Goal: Information Seeking & Learning: Learn about a topic

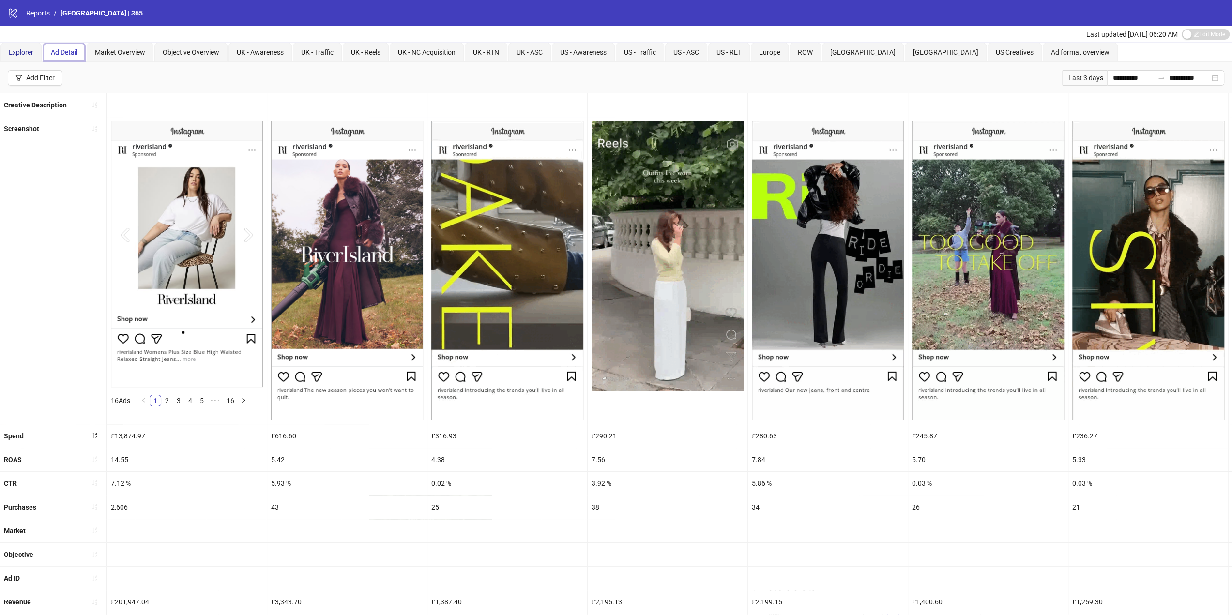
click at [16, 52] on span "Explorer" at bounding box center [21, 52] width 25 height 8
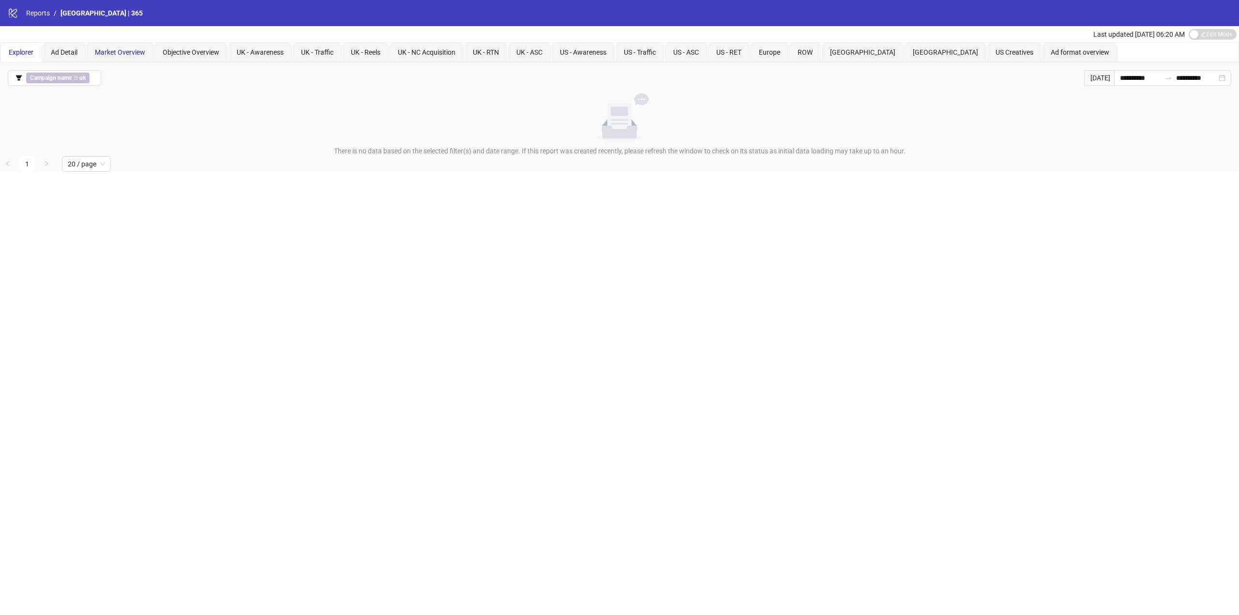
click at [127, 57] on div "Market Overview" at bounding box center [120, 52] width 50 height 11
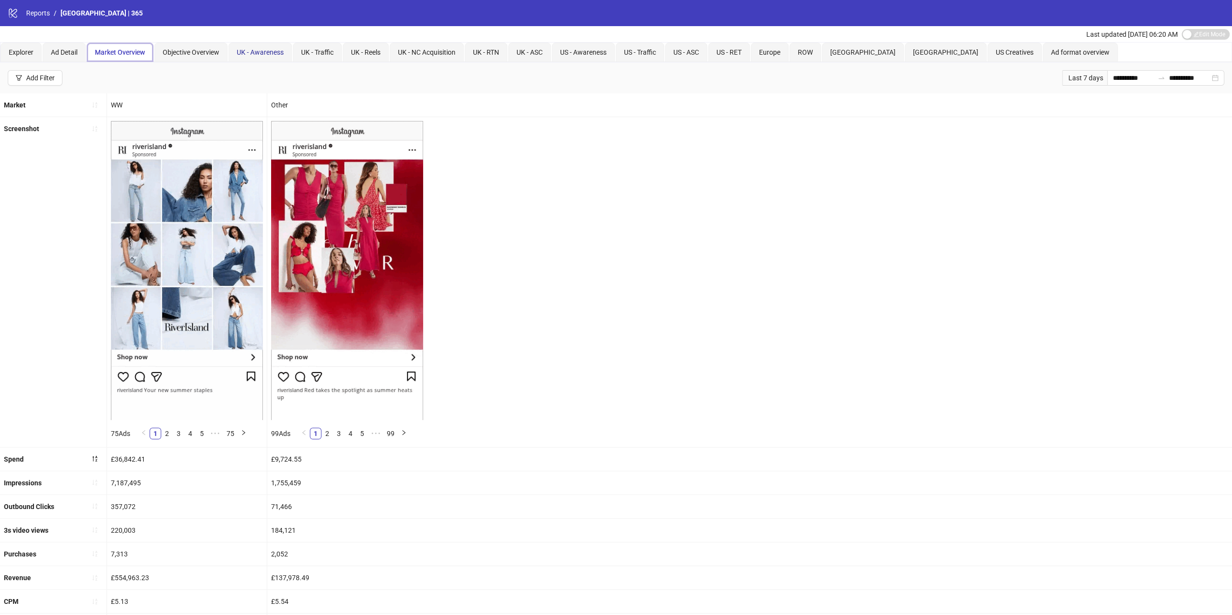
click at [267, 50] on span "UK - Awareness" at bounding box center [260, 52] width 47 height 8
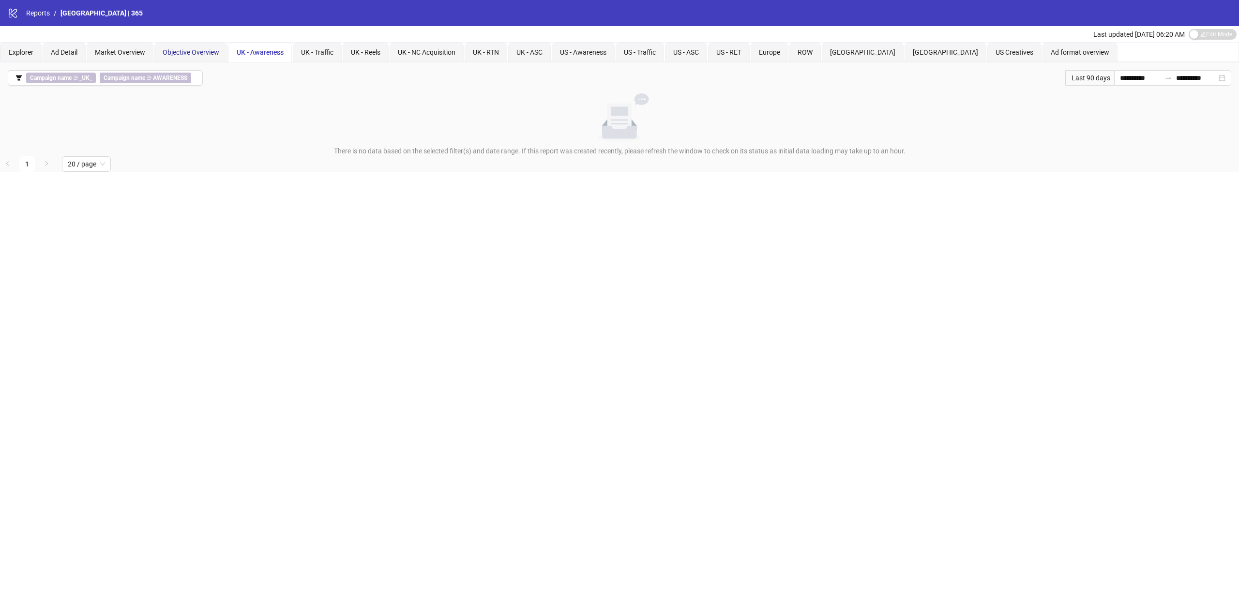
click at [178, 52] on span "Objective Overview" at bounding box center [191, 52] width 57 height 8
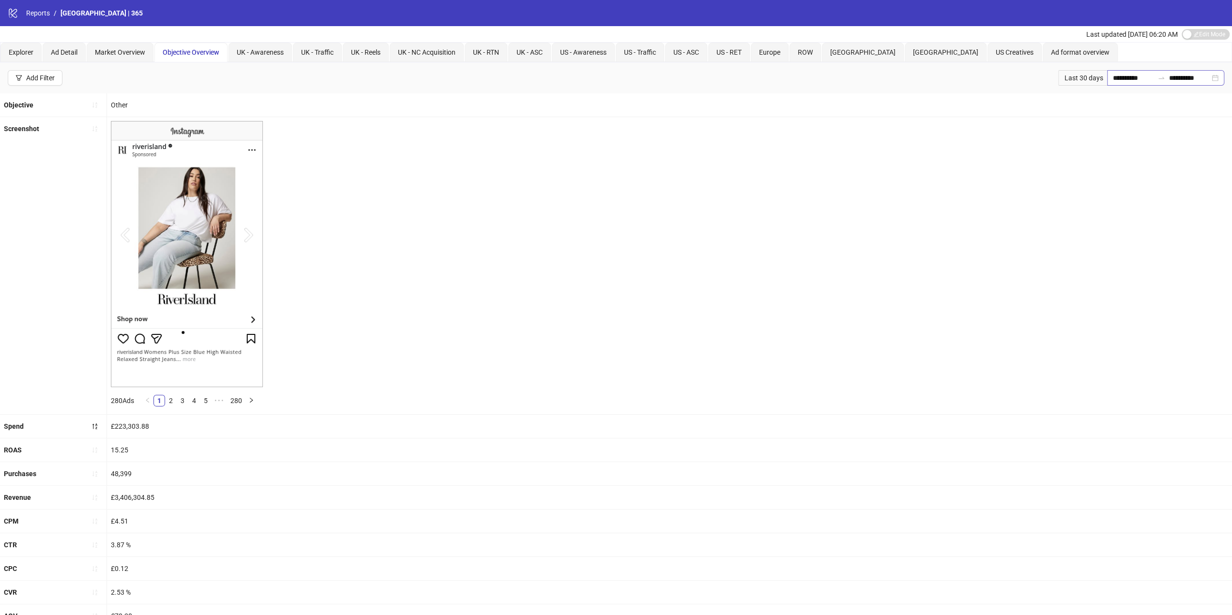
click at [1214, 75] on div "**********" at bounding box center [1165, 77] width 117 height 15
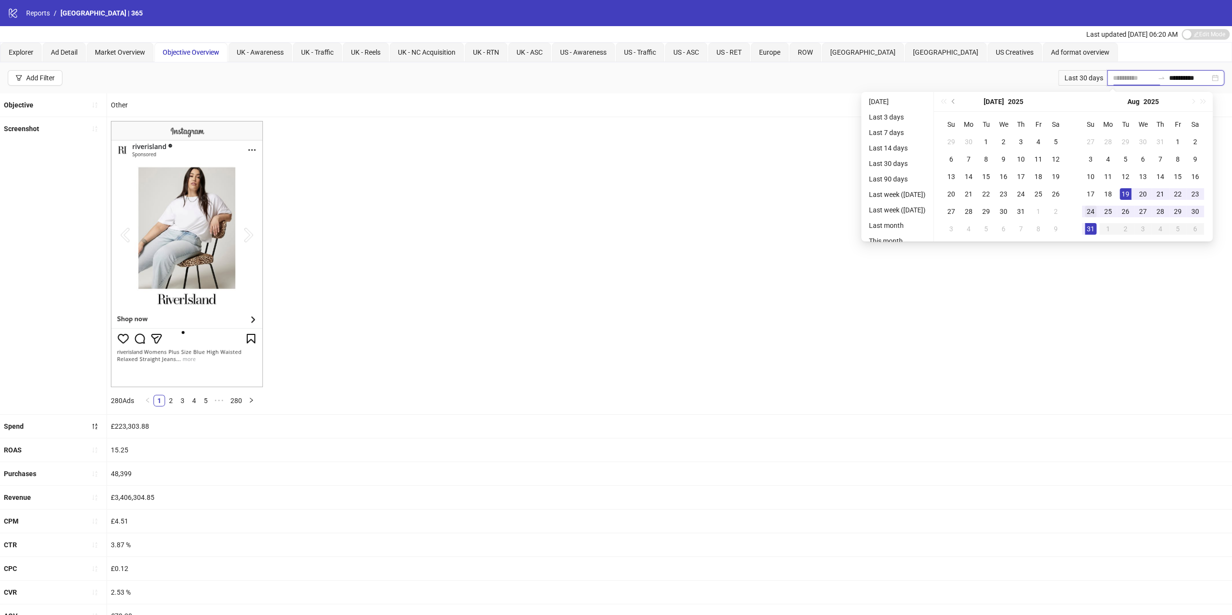
type input "**********"
click at [1097, 214] on div "24" at bounding box center [1091, 212] width 12 height 12
type input "**********"
click at [1201, 211] on div "30" at bounding box center [1196, 212] width 12 height 12
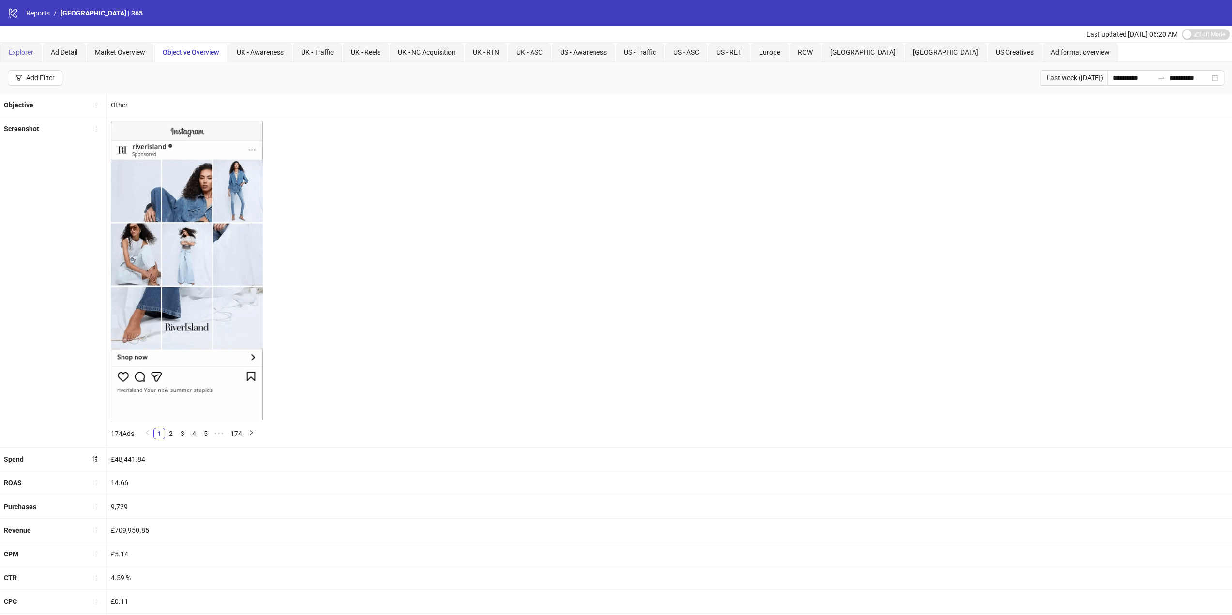
click at [27, 46] on div "Explorer" at bounding box center [20, 52] width 41 height 19
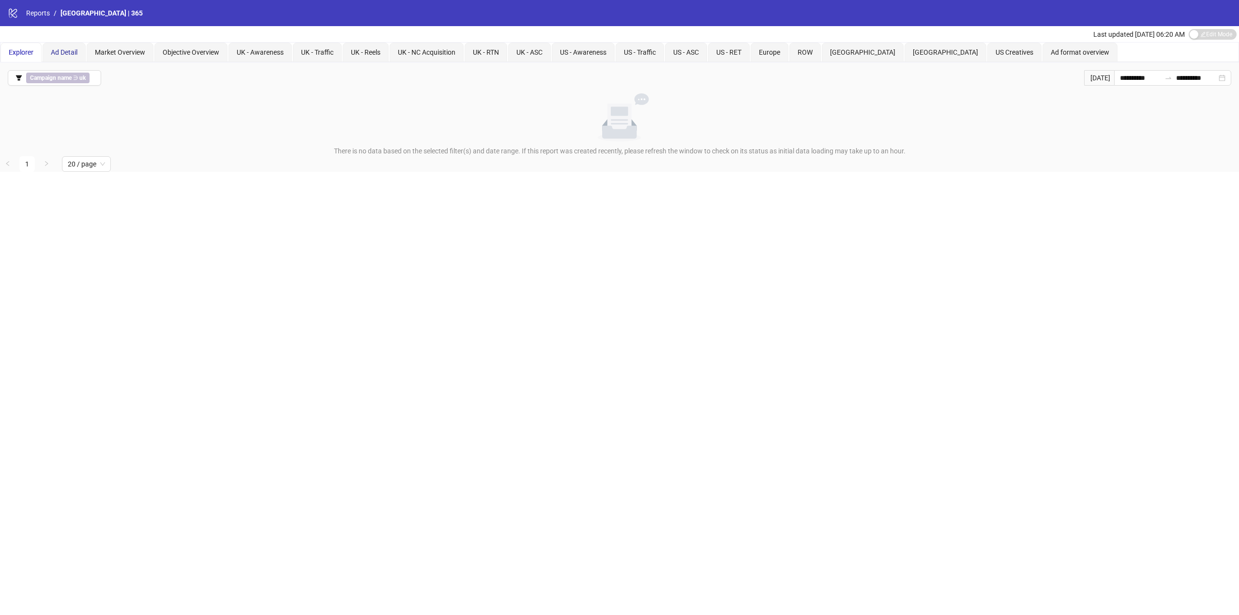
click at [68, 48] on span "Ad Detail" at bounding box center [64, 52] width 27 height 8
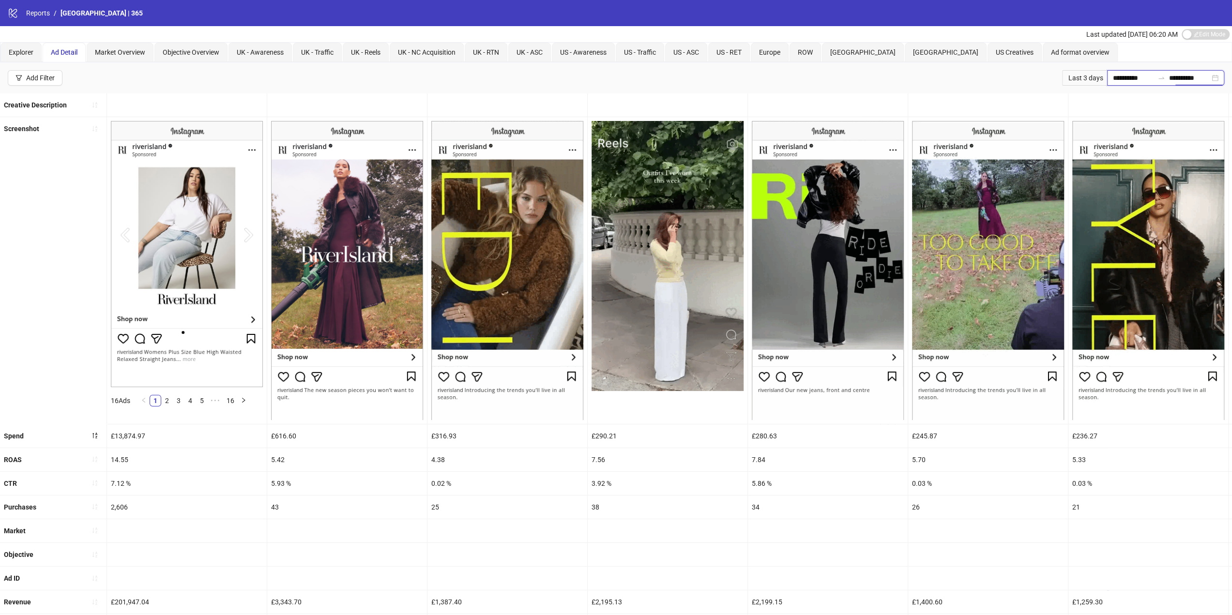
click at [1197, 79] on input "**********" at bounding box center [1189, 78] width 41 height 11
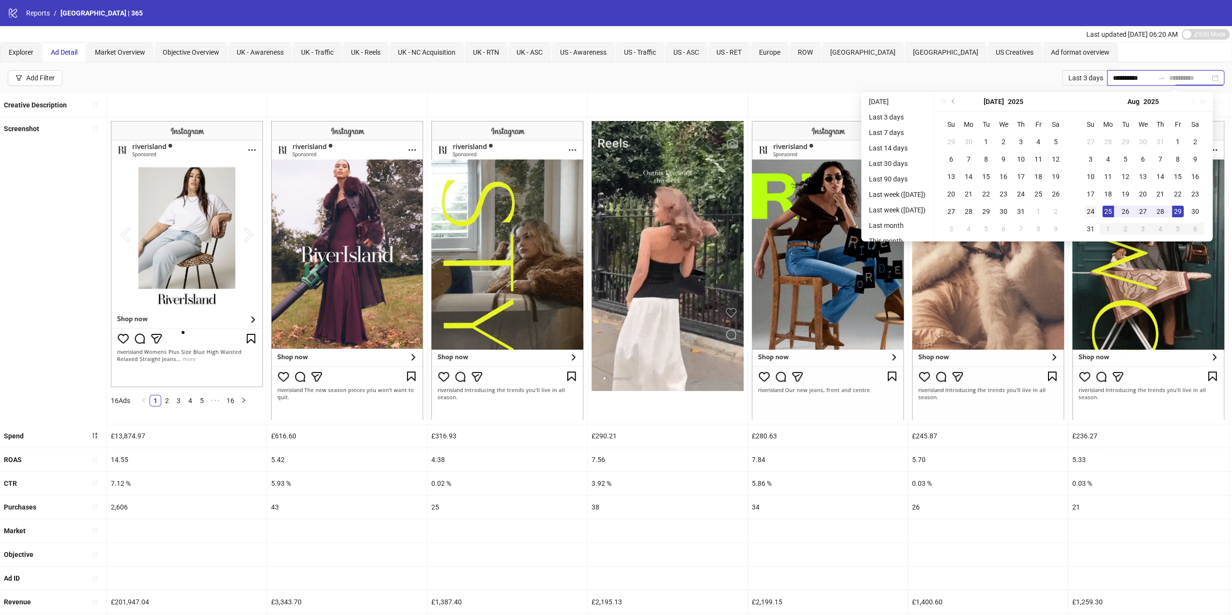
type input "**********"
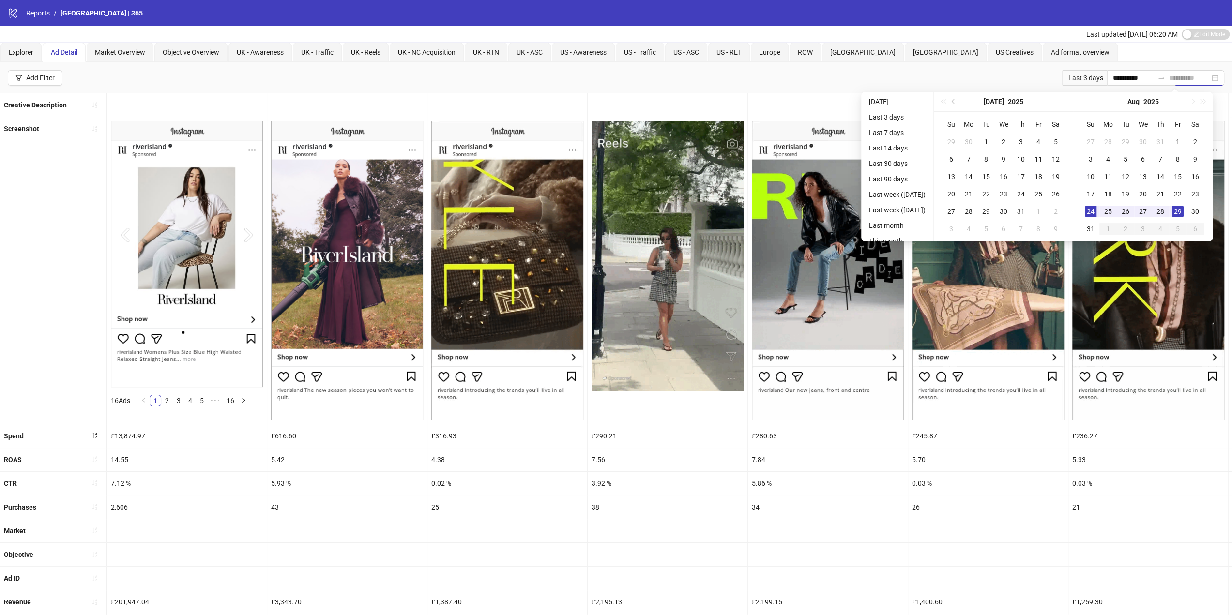
click at [1097, 214] on div "24" at bounding box center [1091, 212] width 12 height 12
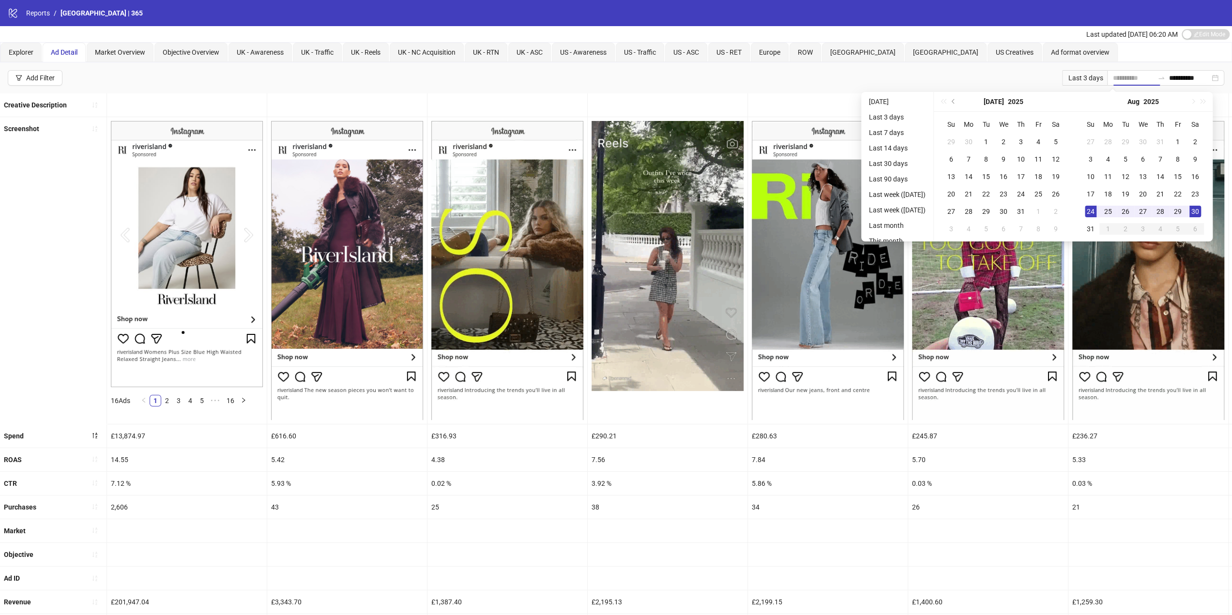
click at [1201, 211] on div "30" at bounding box center [1196, 212] width 12 height 12
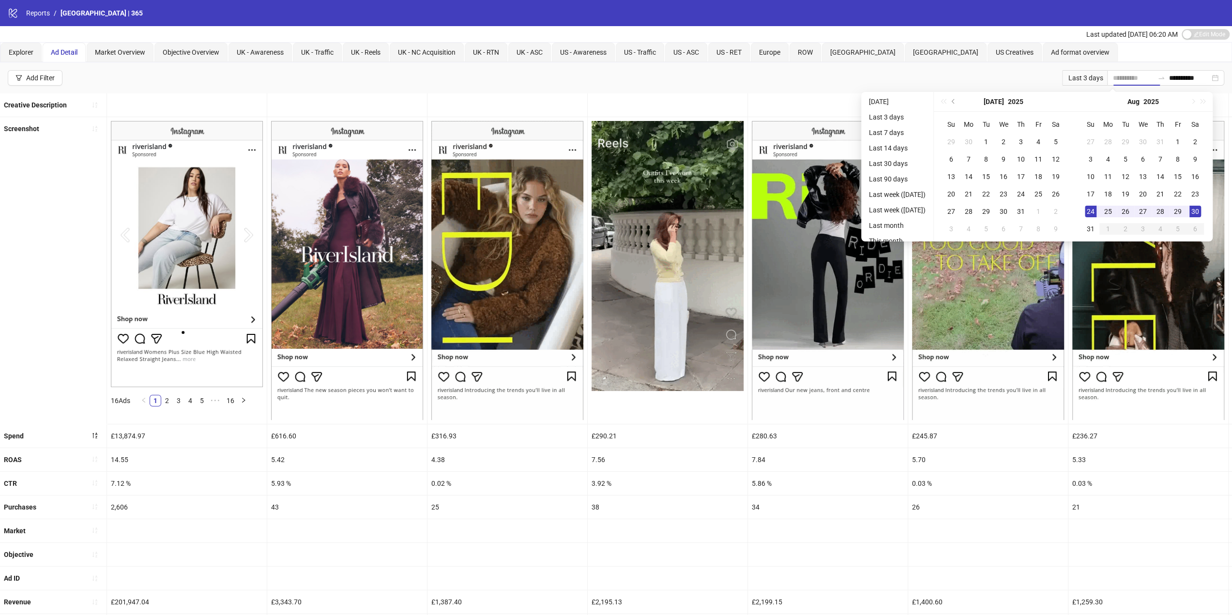
type input "**********"
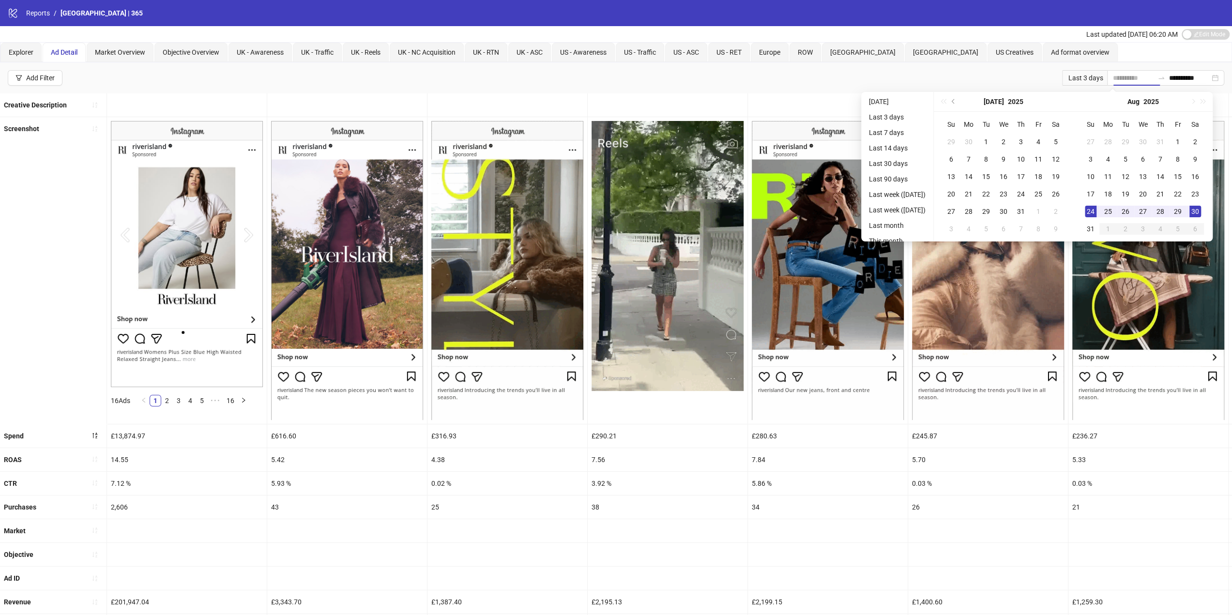
type input "**********"
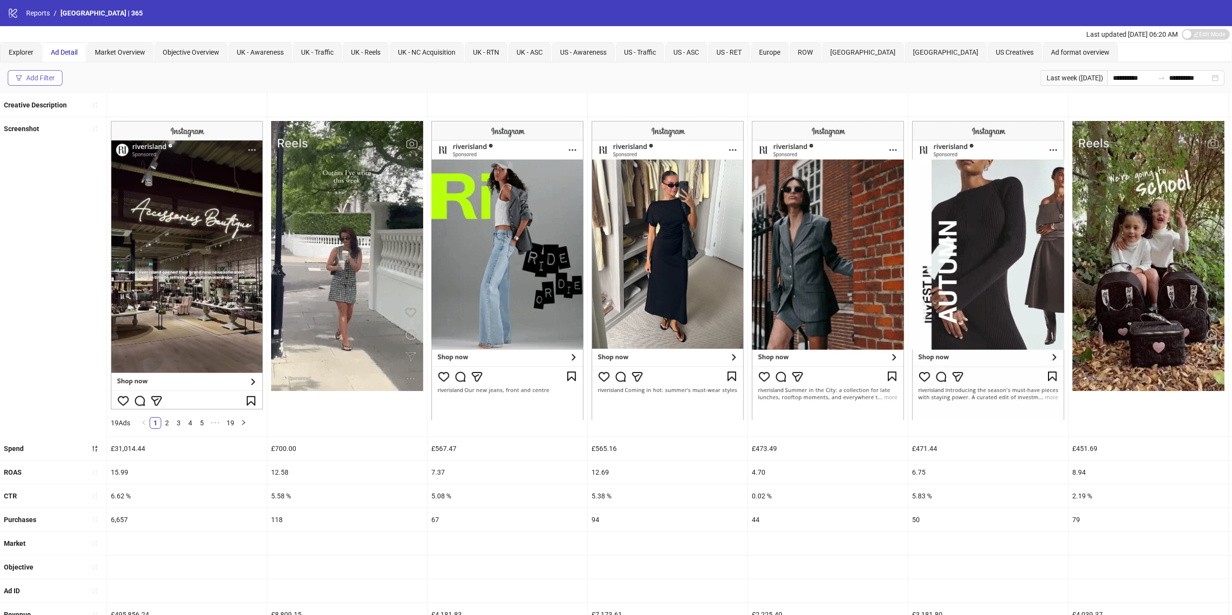
click at [51, 78] on div "Add Filter" at bounding box center [40, 78] width 29 height 8
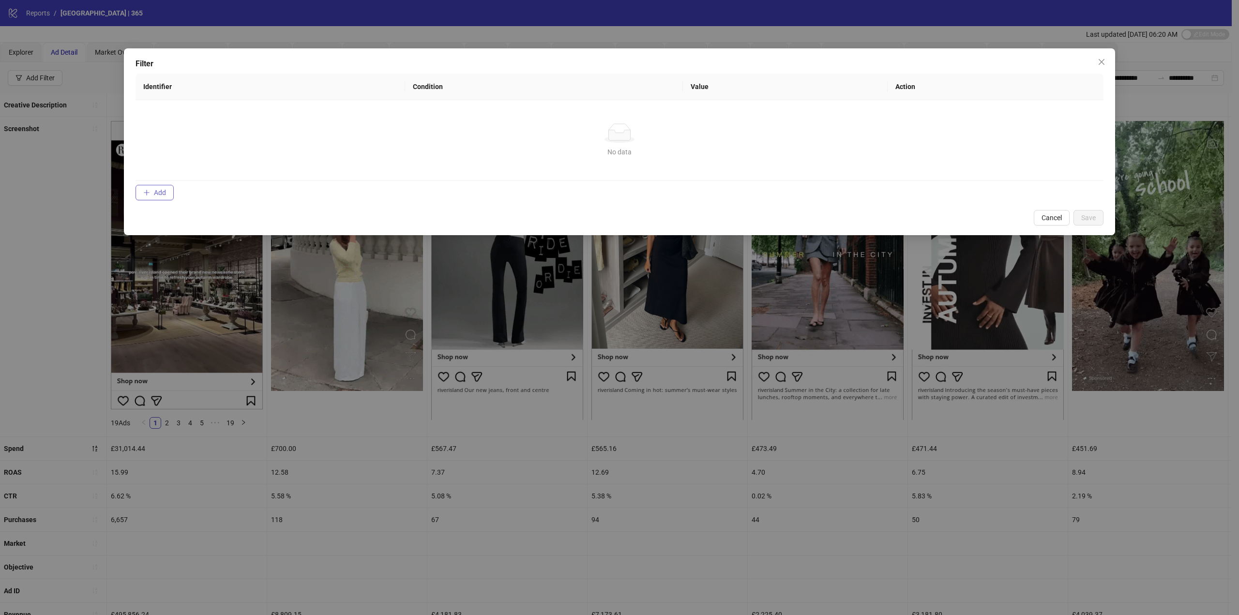
click at [156, 195] on span "Add" at bounding box center [160, 193] width 12 height 8
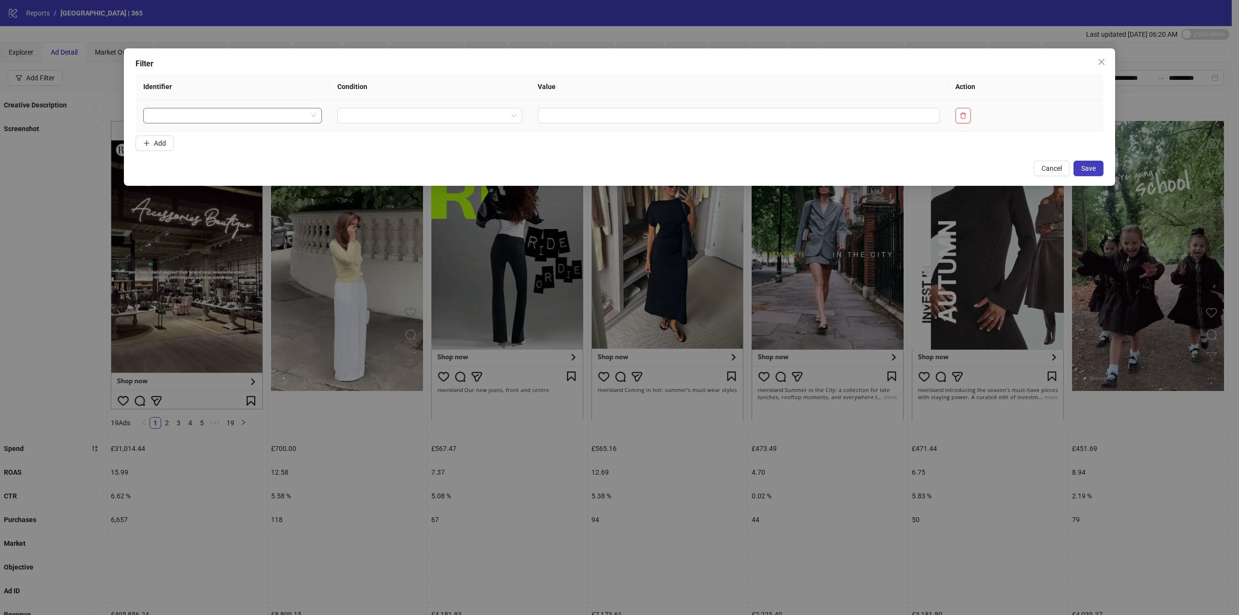
click at [237, 118] on input "search" at bounding box center [228, 115] width 158 height 15
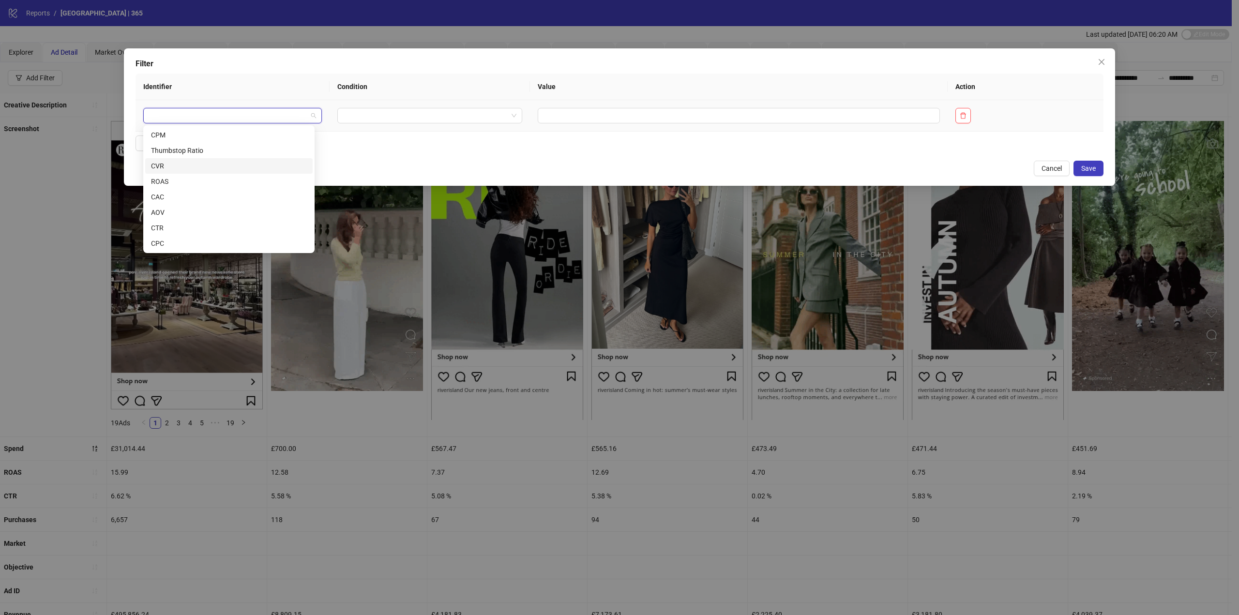
click at [168, 167] on div "CVR" at bounding box center [229, 166] width 156 height 11
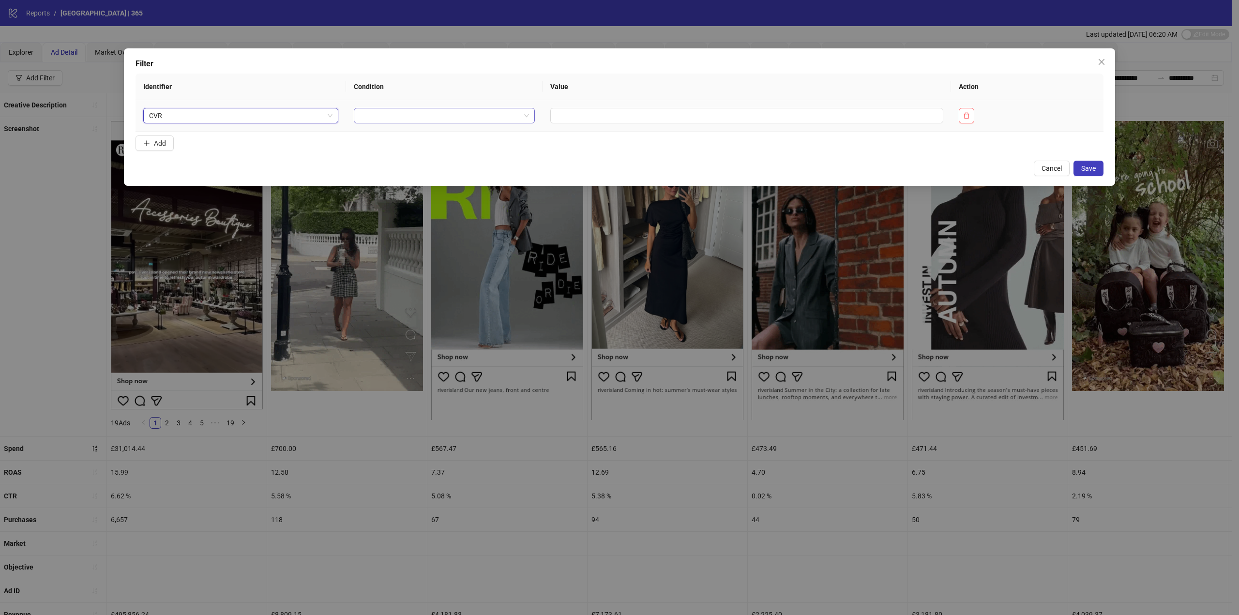
click at [518, 115] on div at bounding box center [444, 115] width 181 height 15
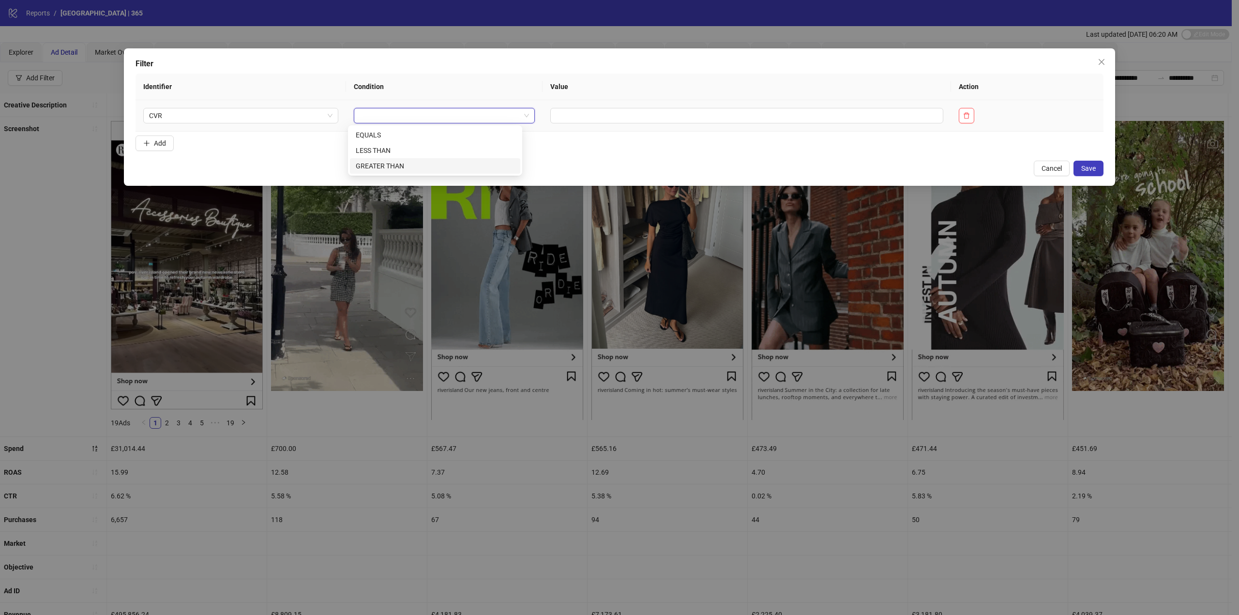
click at [488, 161] on div "GREATER THAN" at bounding box center [435, 166] width 159 height 11
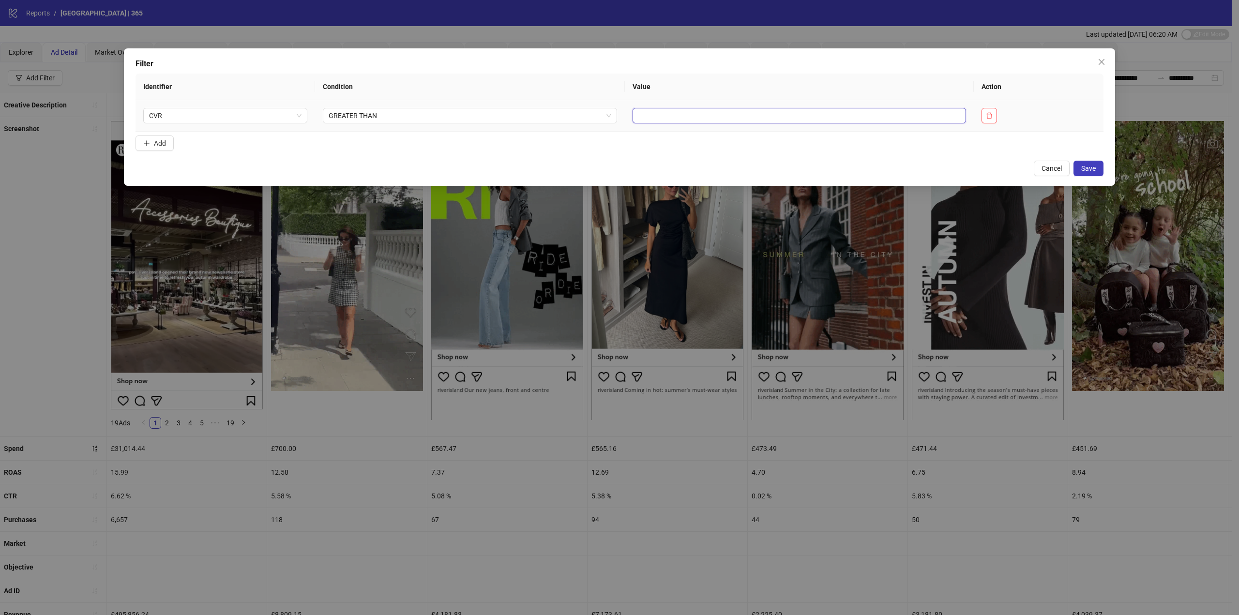
click at [829, 120] on input "text" at bounding box center [800, 115] width 334 height 15
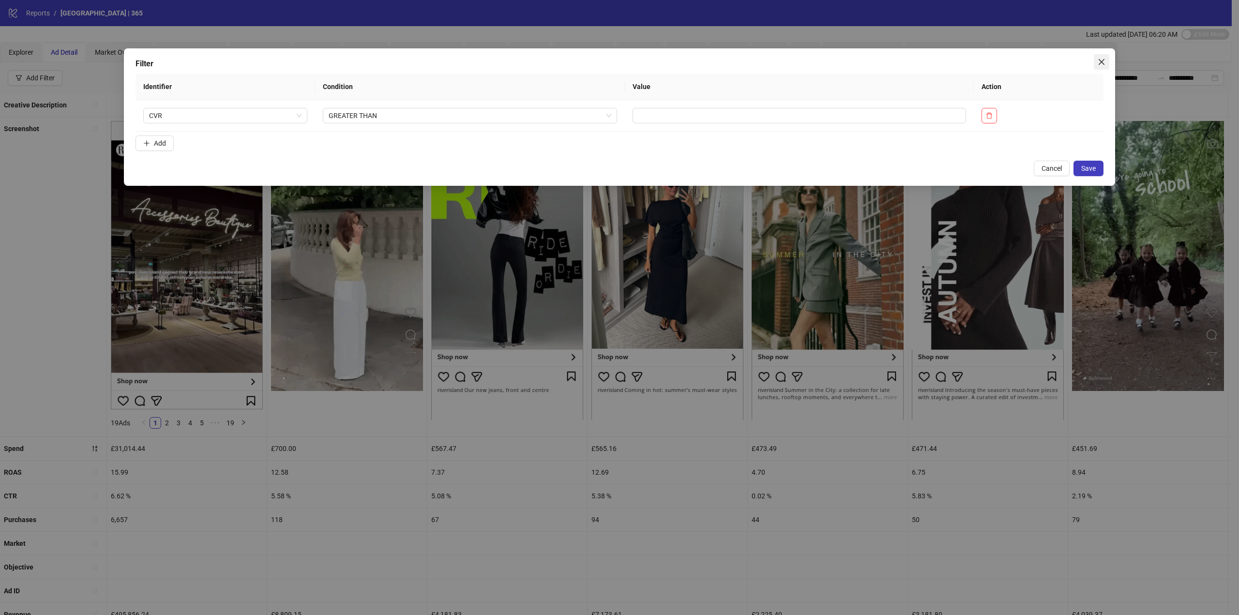
click at [1100, 61] on icon "close" at bounding box center [1102, 62] width 8 height 8
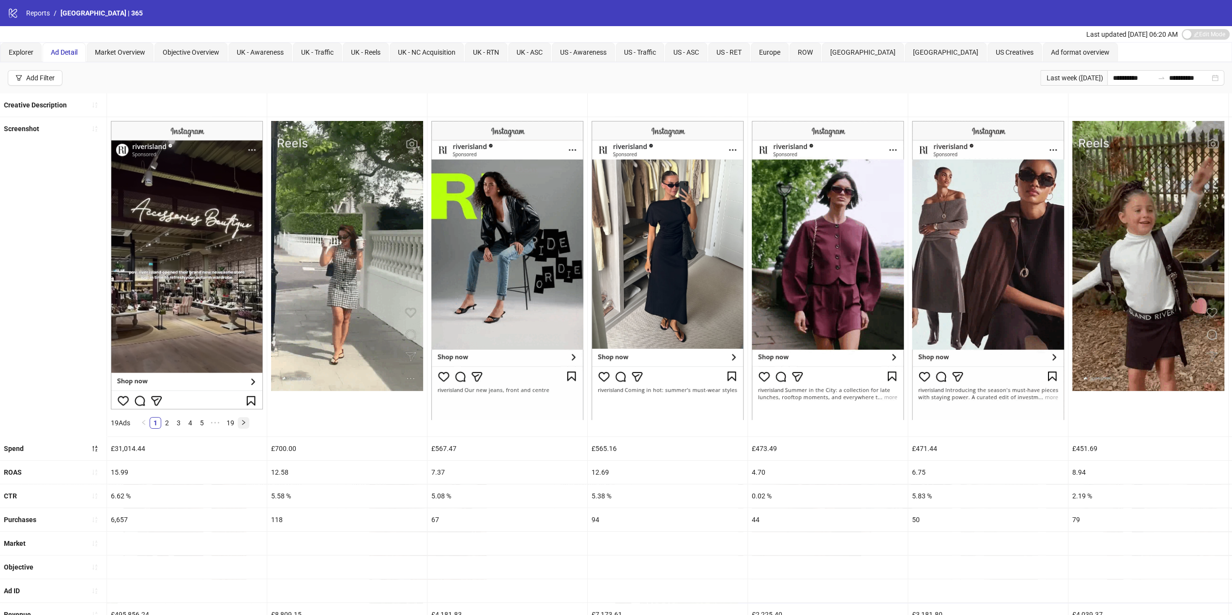
click at [246, 422] on icon "right" at bounding box center [244, 423] width 6 height 6
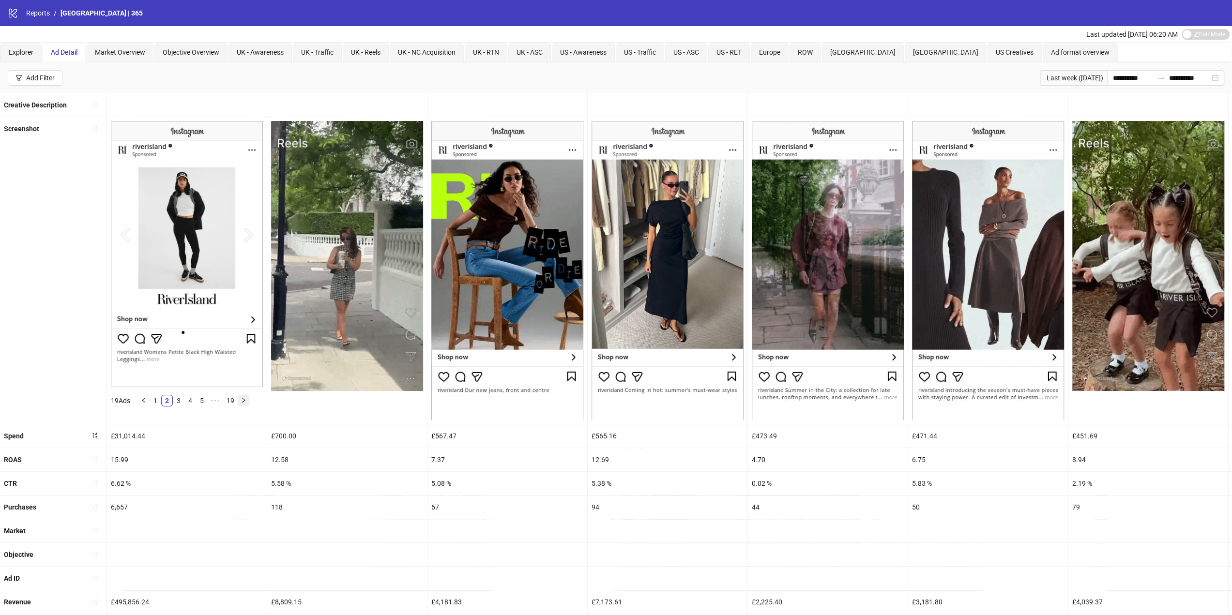
click at [244, 400] on icon "right" at bounding box center [243, 400] width 3 height 5
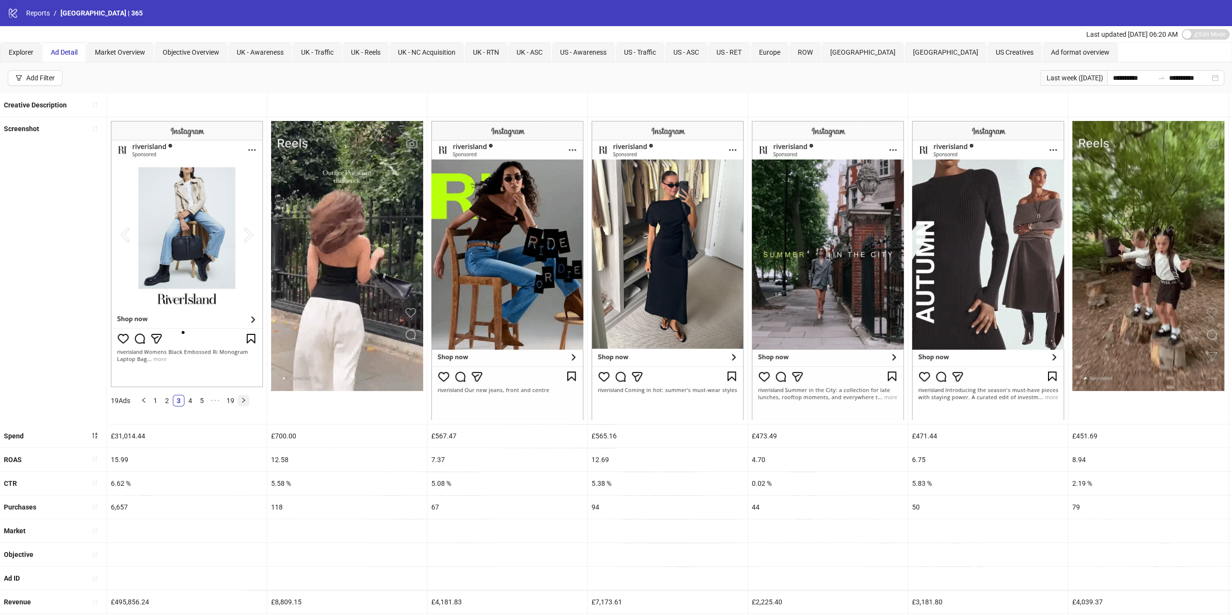
click at [244, 400] on icon "right" at bounding box center [243, 400] width 3 height 5
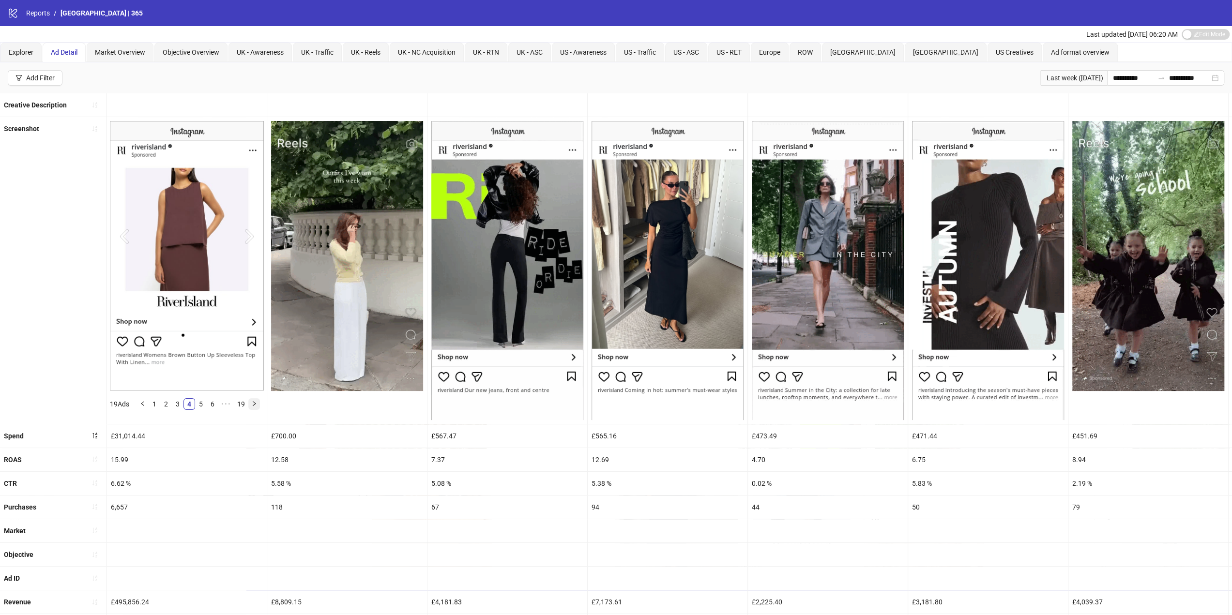
click at [253, 406] on icon "right" at bounding box center [254, 404] width 6 height 6
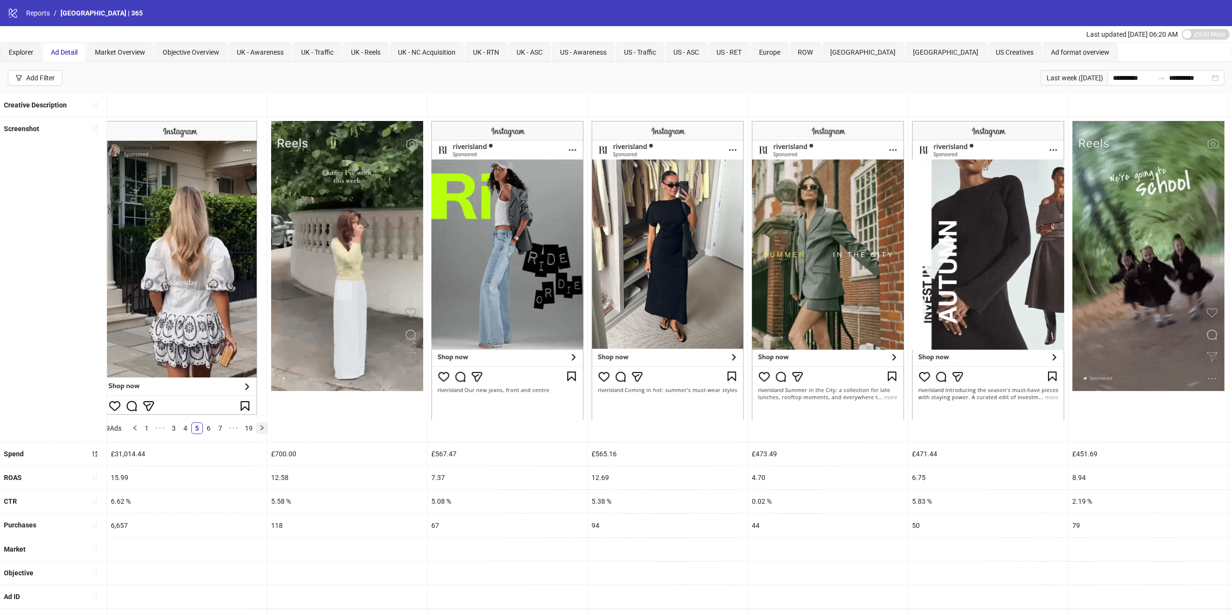
click at [262, 426] on icon "right" at bounding box center [262, 428] width 6 height 6
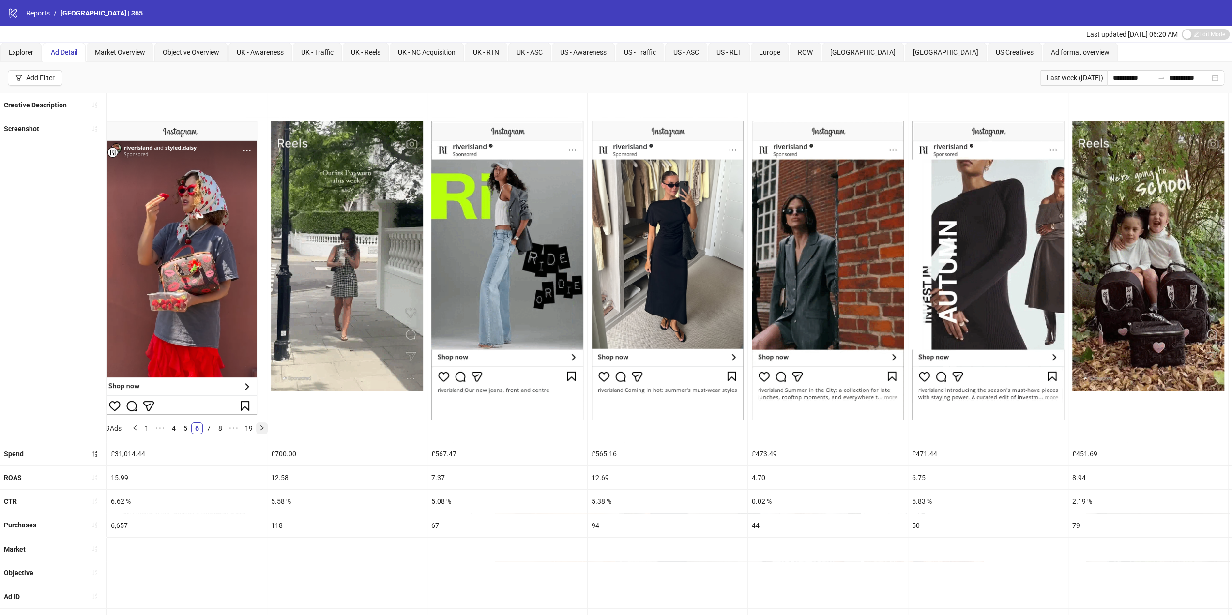
click at [262, 426] on icon "right" at bounding box center [262, 428] width 6 height 6
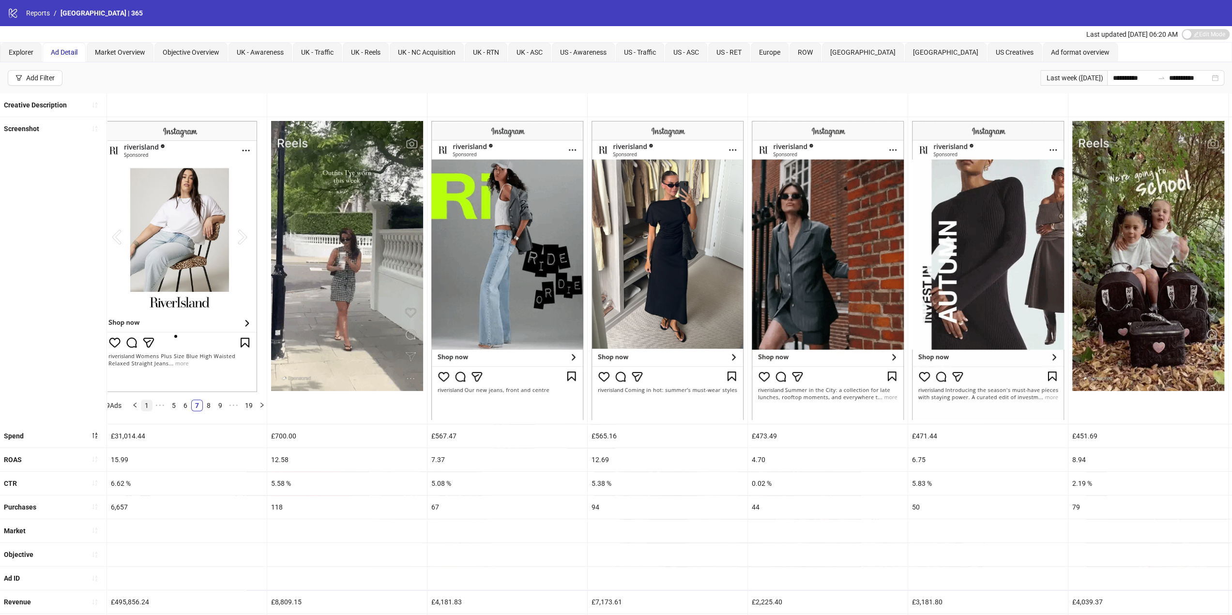
click at [147, 406] on link "1" at bounding box center [146, 405] width 11 height 11
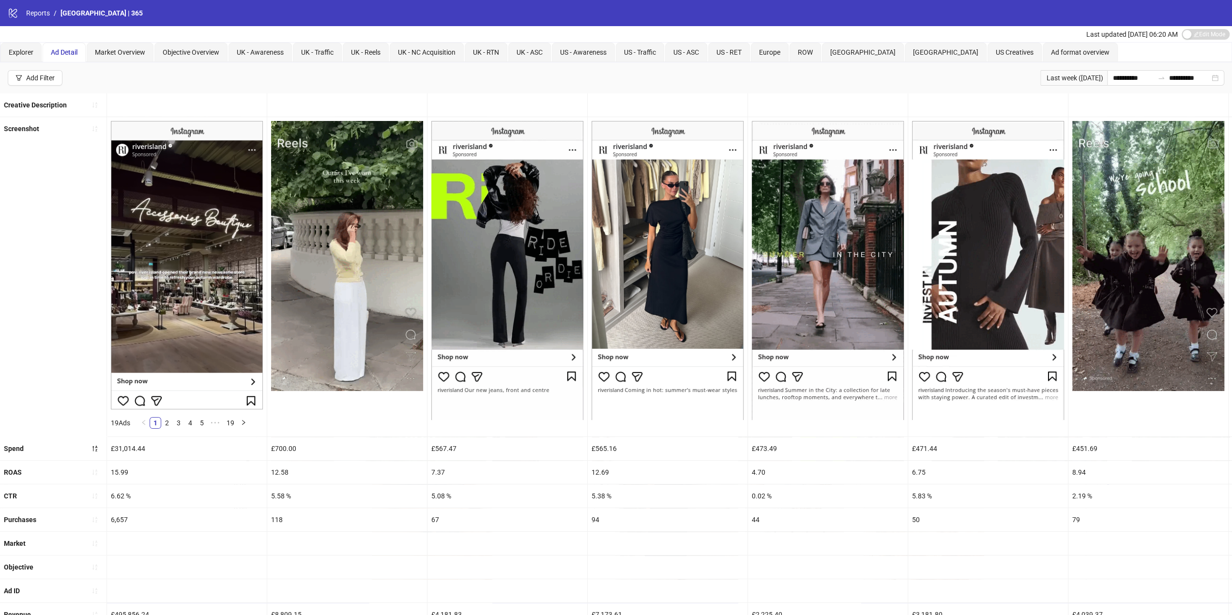
click at [119, 423] on span "19 Ads" at bounding box center [120, 423] width 19 height 8
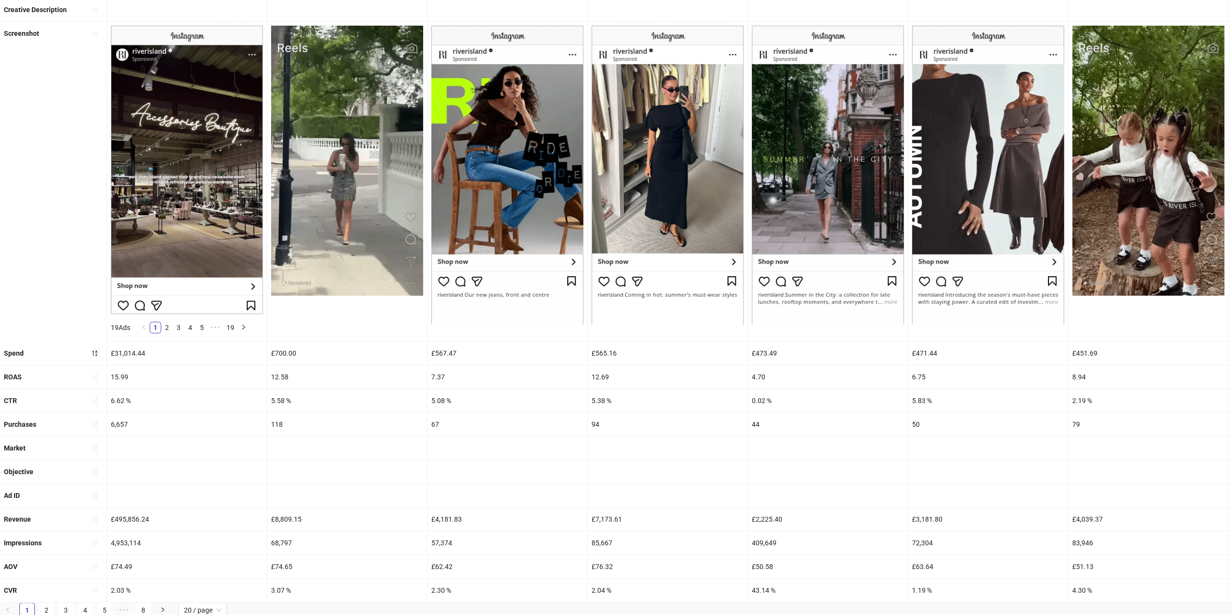
scroll to position [103, 0]
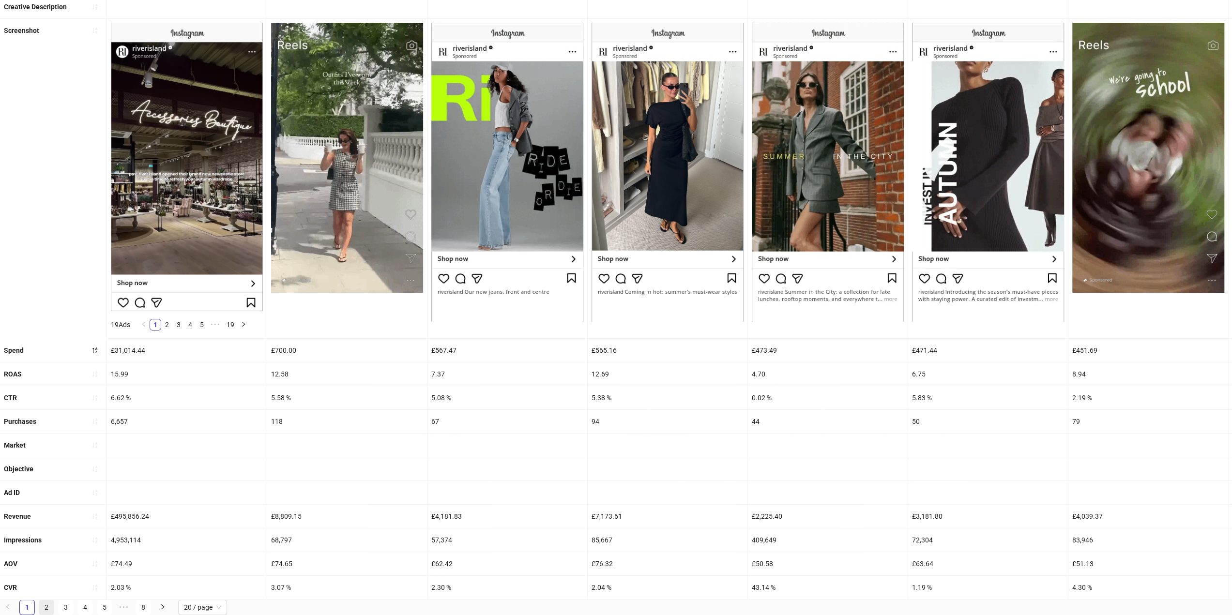
click at [48, 609] on link "2" at bounding box center [46, 607] width 15 height 15
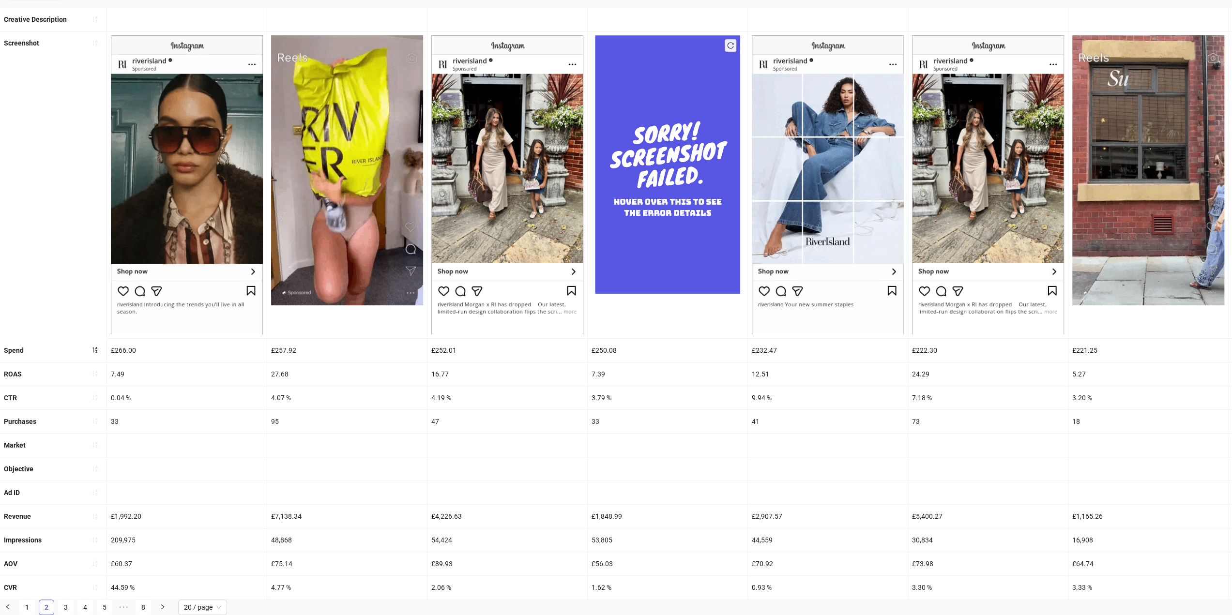
scroll to position [90, 0]
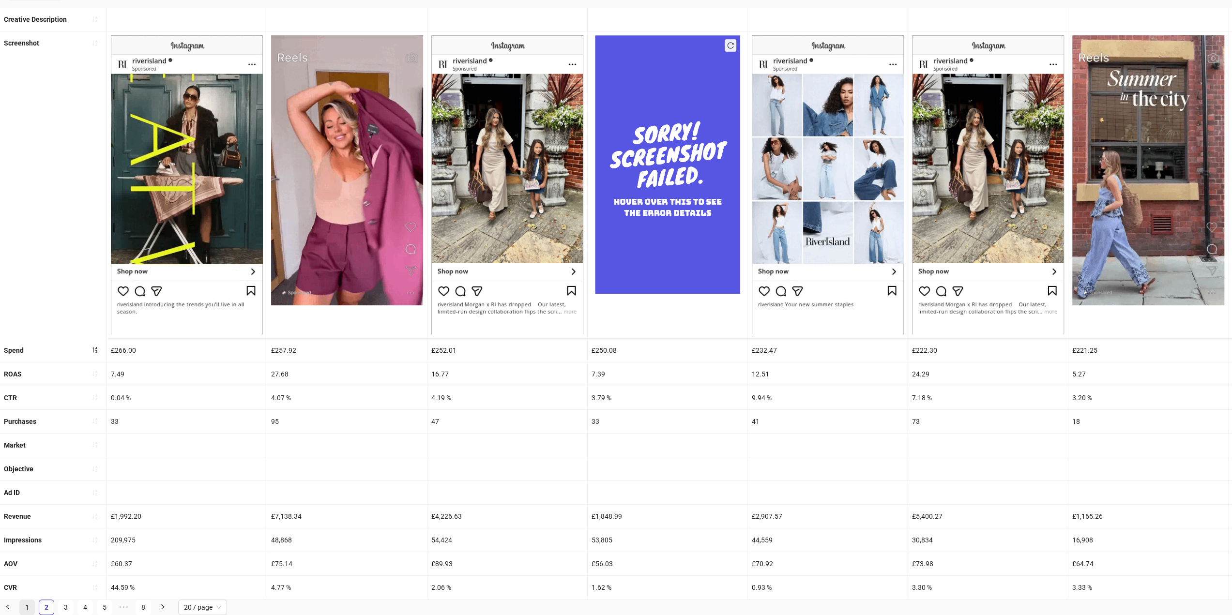
click at [33, 609] on link "1" at bounding box center [27, 607] width 15 height 15
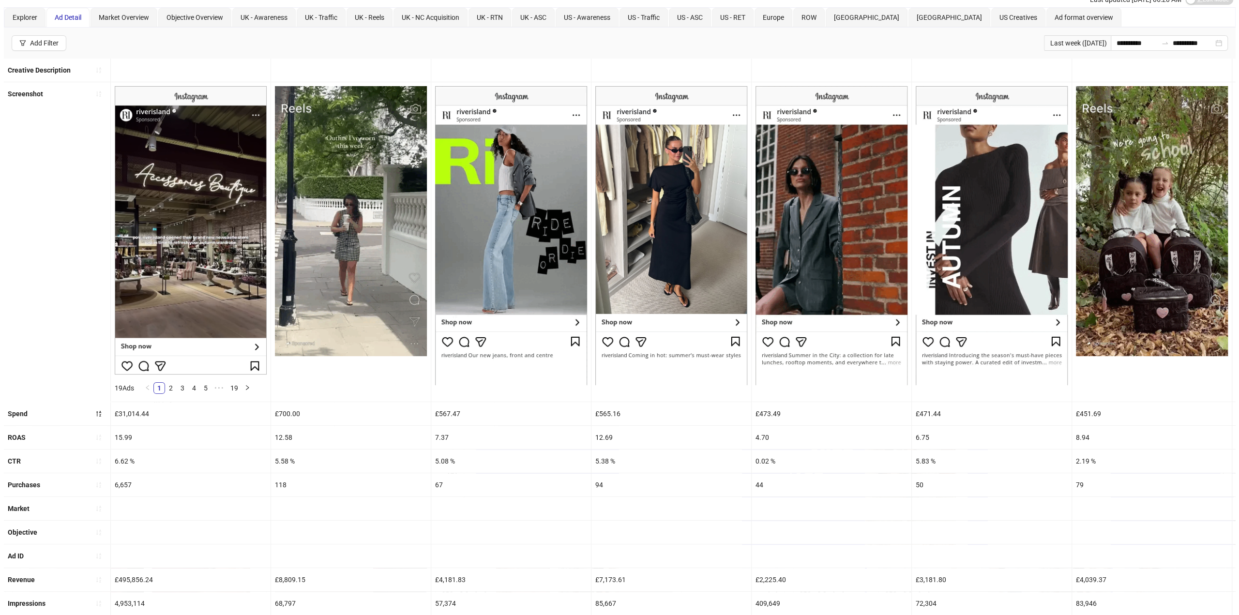
scroll to position [0, 0]
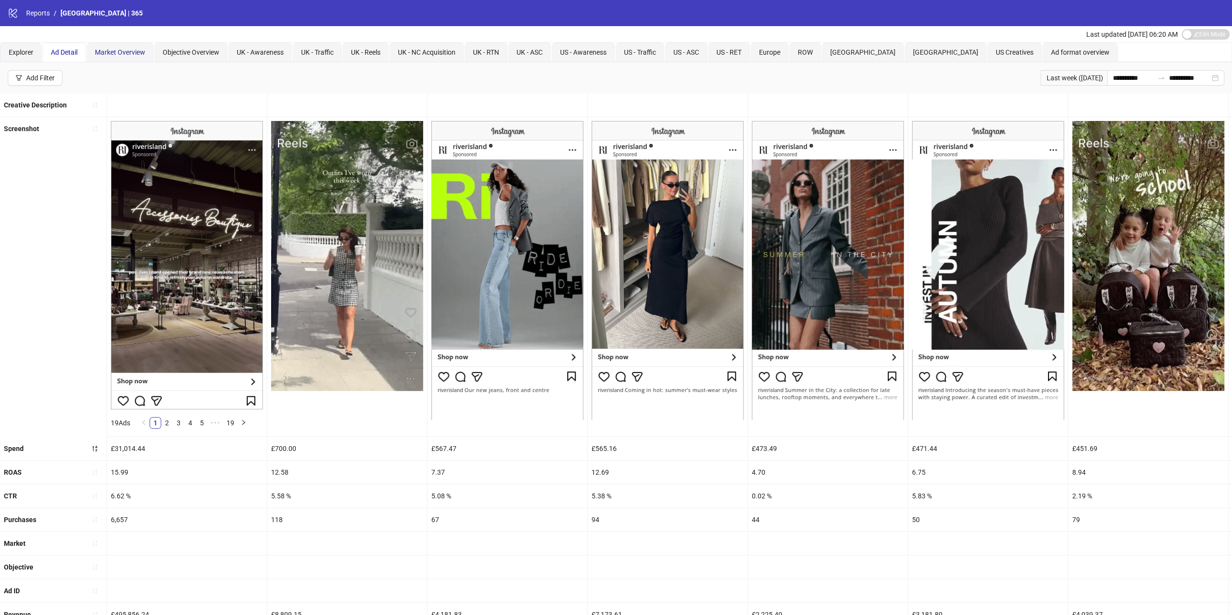
click at [118, 55] on span "Market Overview" at bounding box center [120, 52] width 50 height 8
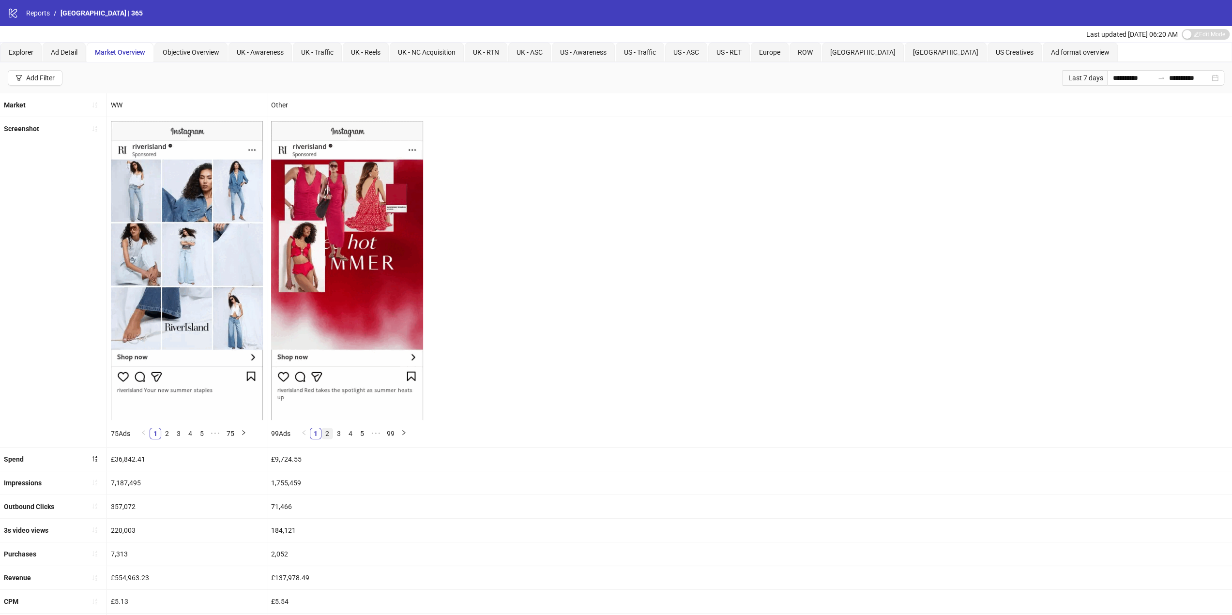
click at [327, 432] on link "2" at bounding box center [327, 433] width 11 height 11
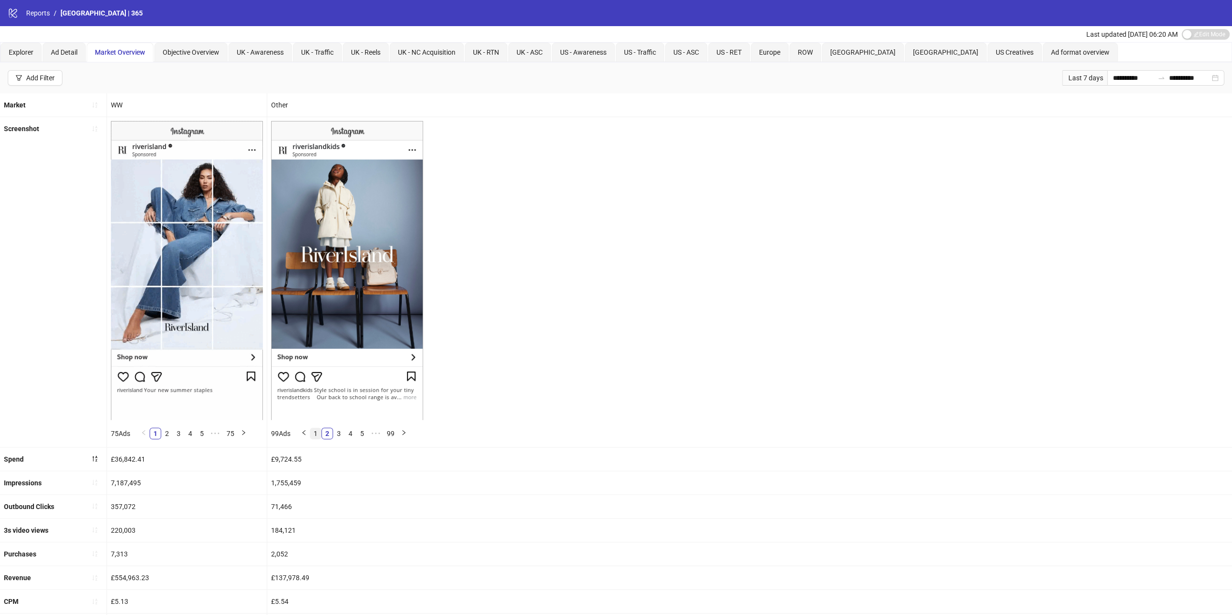
click at [319, 432] on link "1" at bounding box center [315, 433] width 11 height 11
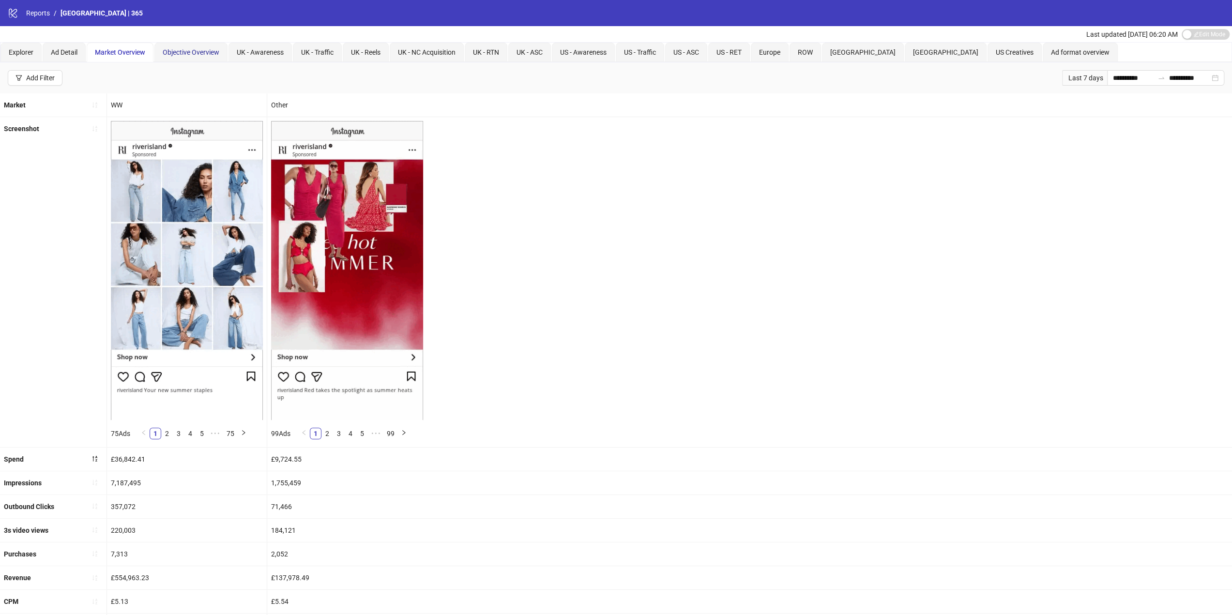
click at [173, 55] on span "Objective Overview" at bounding box center [191, 52] width 57 height 8
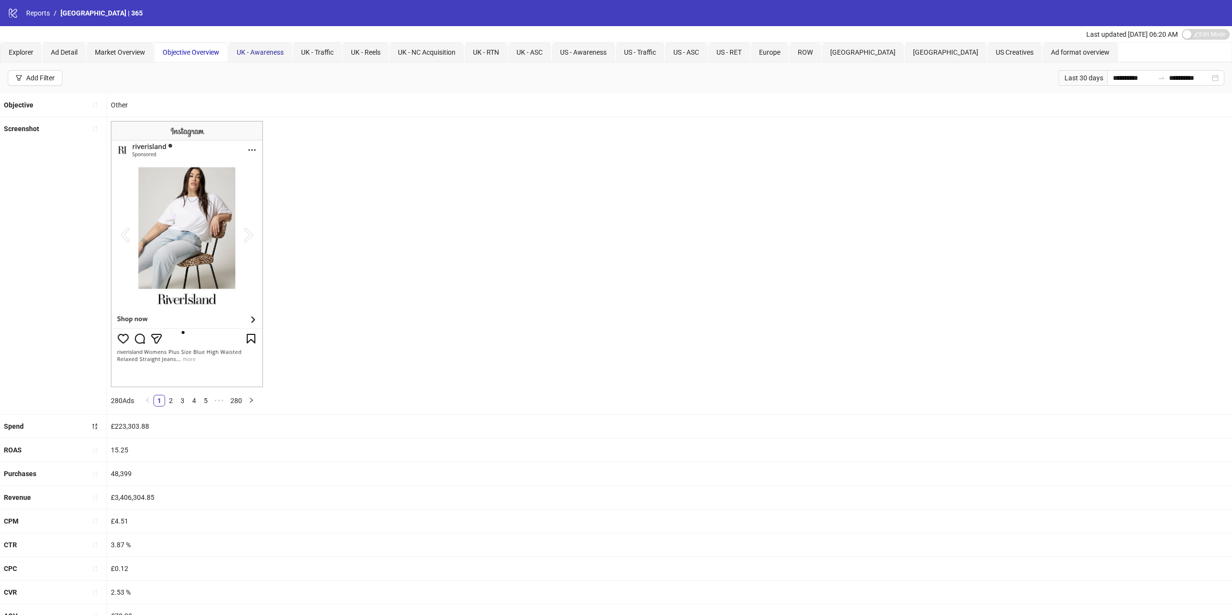
click at [260, 48] on span "UK - Awareness" at bounding box center [260, 52] width 47 height 8
